Goal: Information Seeking & Learning: Learn about a topic

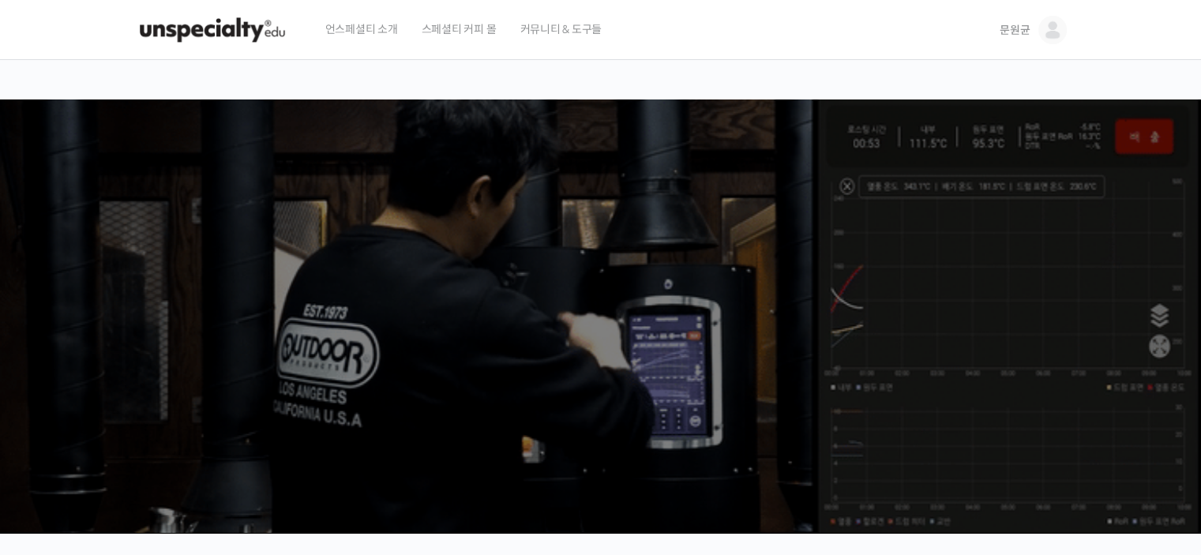
click at [1036, 31] on link "문원균" at bounding box center [1033, 30] width 66 height 60
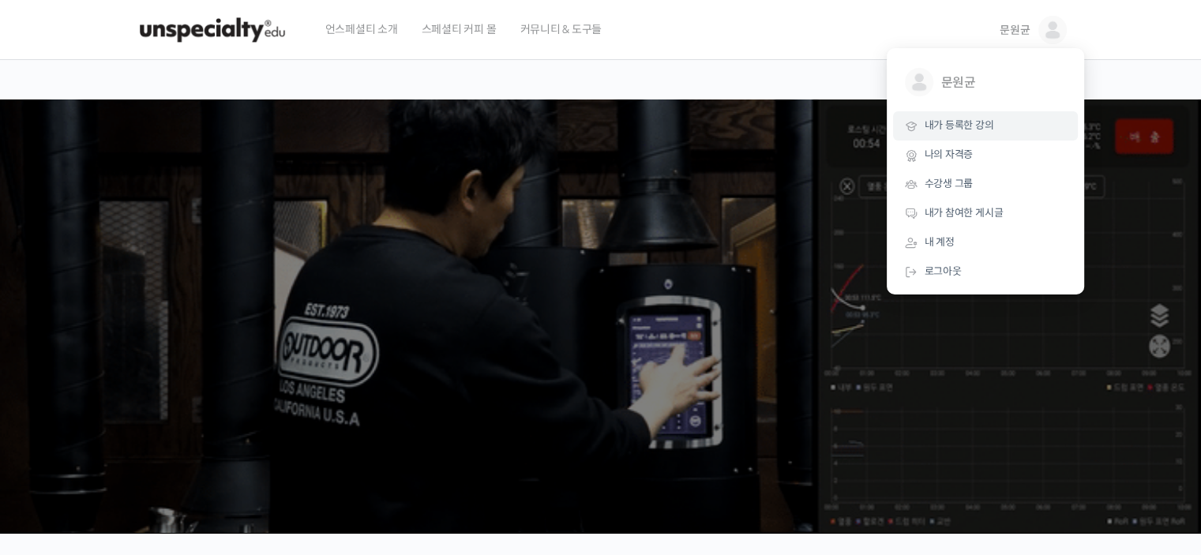
click at [969, 124] on span "내가 등록한 강의" at bounding box center [960, 124] width 70 height 13
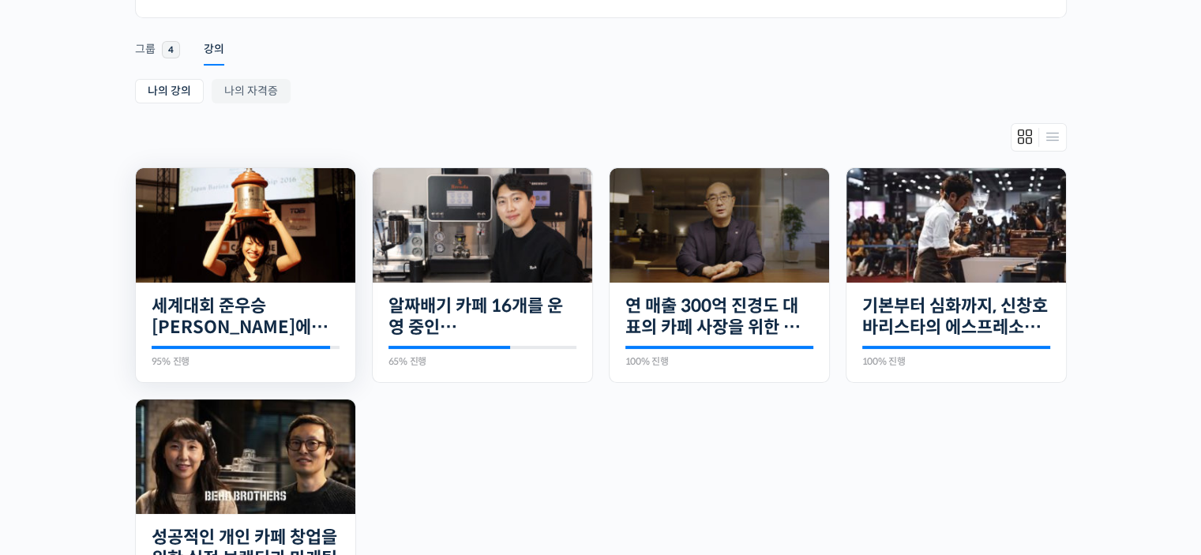
click at [338, 257] on img at bounding box center [246, 225] width 220 height 146
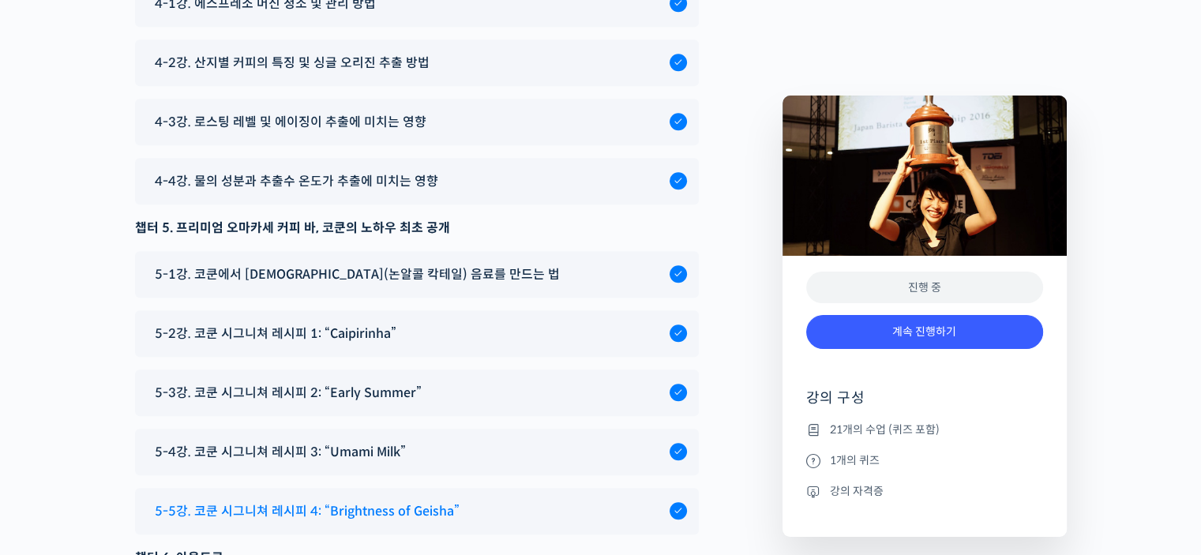
scroll to position [7447, 0]
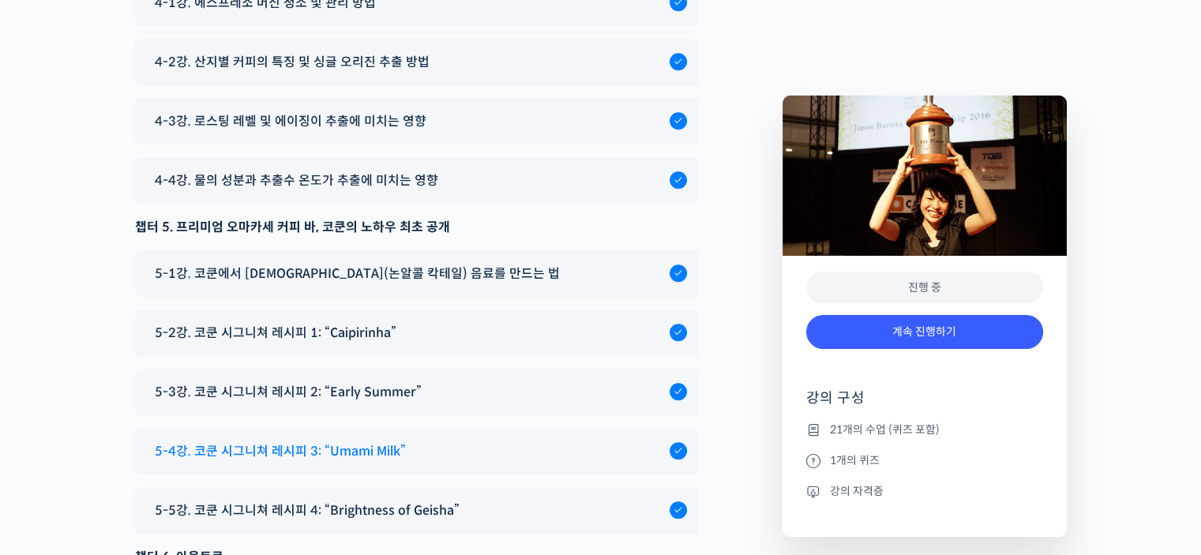
click at [276, 441] on span "5-4강. 코쿤 시그니쳐 레시피 3: “Umami Milk”" at bounding box center [280, 451] width 251 height 21
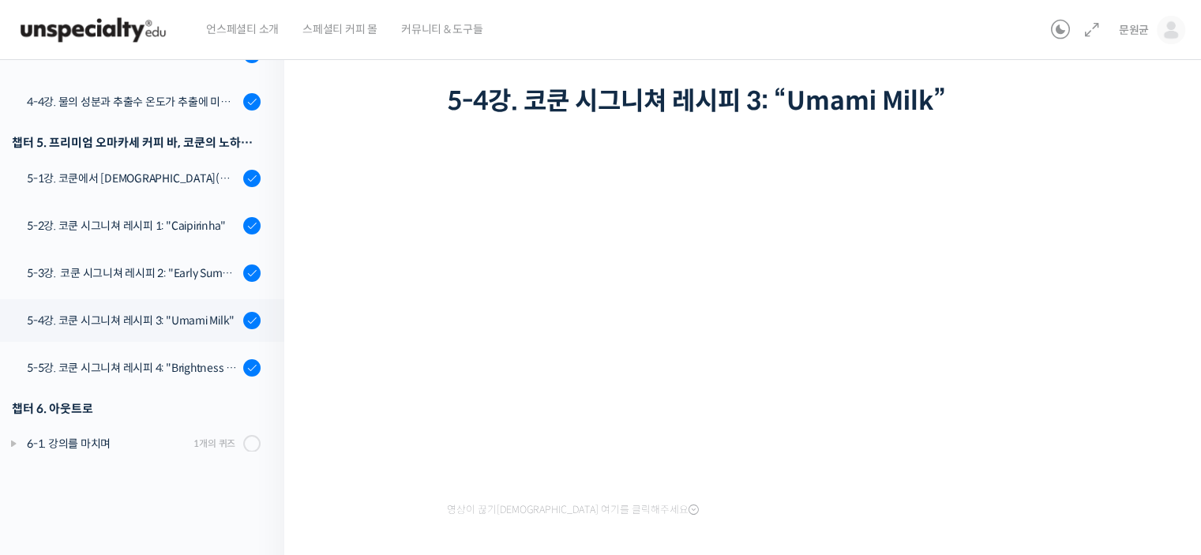
scroll to position [160, 0]
